Goal: Ask a question

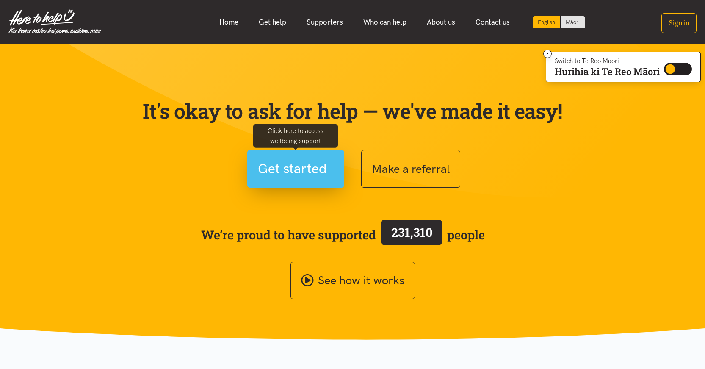
click at [278, 159] on span "Get started" at bounding box center [292, 169] width 69 height 22
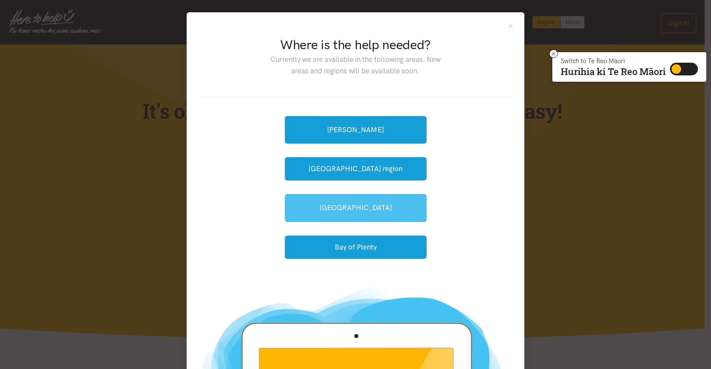
click at [320, 201] on link "[GEOGRAPHIC_DATA]" at bounding box center [356, 208] width 142 height 28
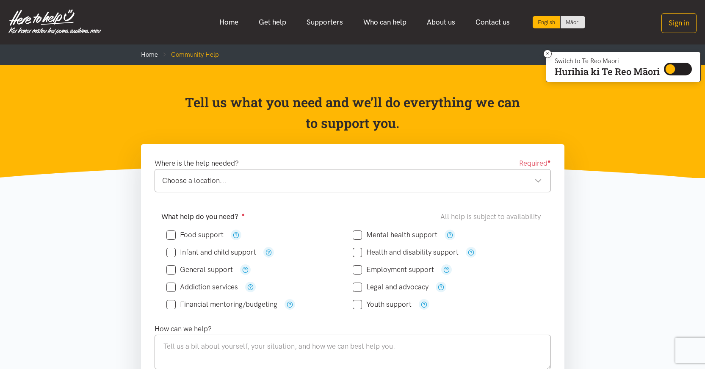
click at [540, 180] on div "Choose a location..." at bounding box center [352, 180] width 380 height 11
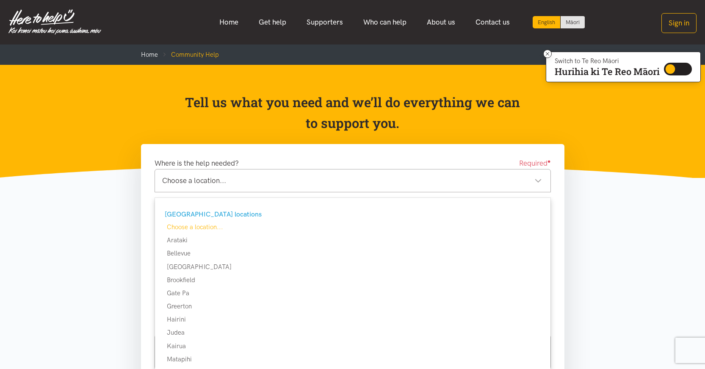
click at [540, 180] on div "Choose a location..." at bounding box center [352, 180] width 380 height 11
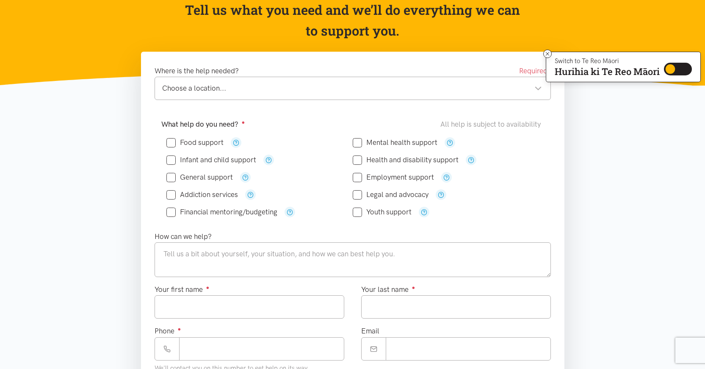
scroll to position [94, 0]
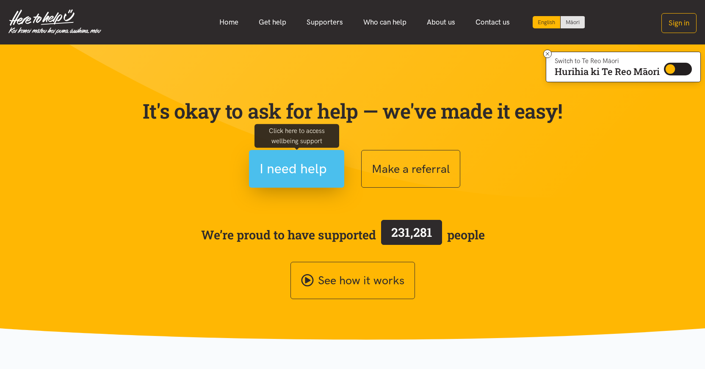
click at [277, 169] on span "I need help" at bounding box center [293, 169] width 67 height 22
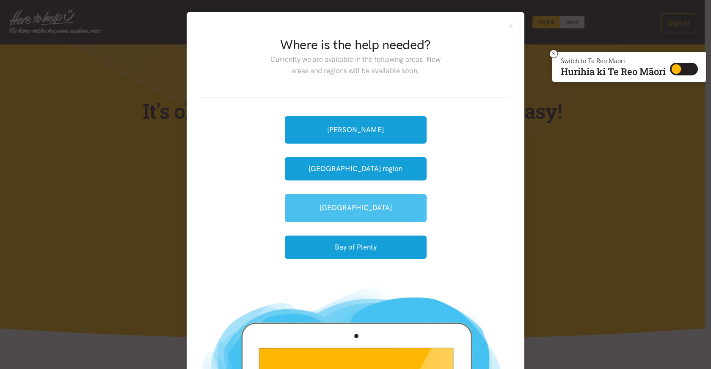
click at [312, 207] on link "[GEOGRAPHIC_DATA]" at bounding box center [356, 208] width 142 height 28
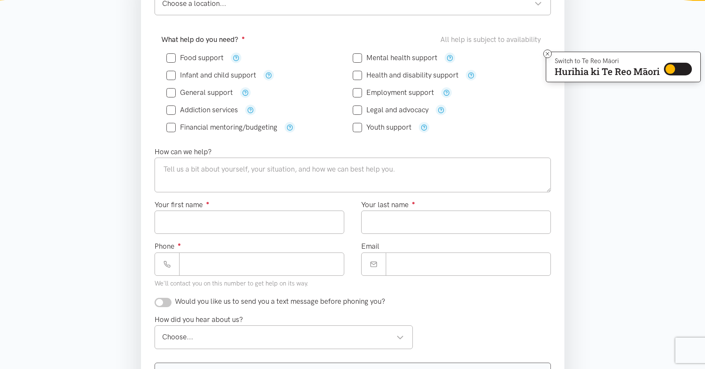
scroll to position [48, 0]
